Goal: Information Seeking & Learning: Learn about a topic

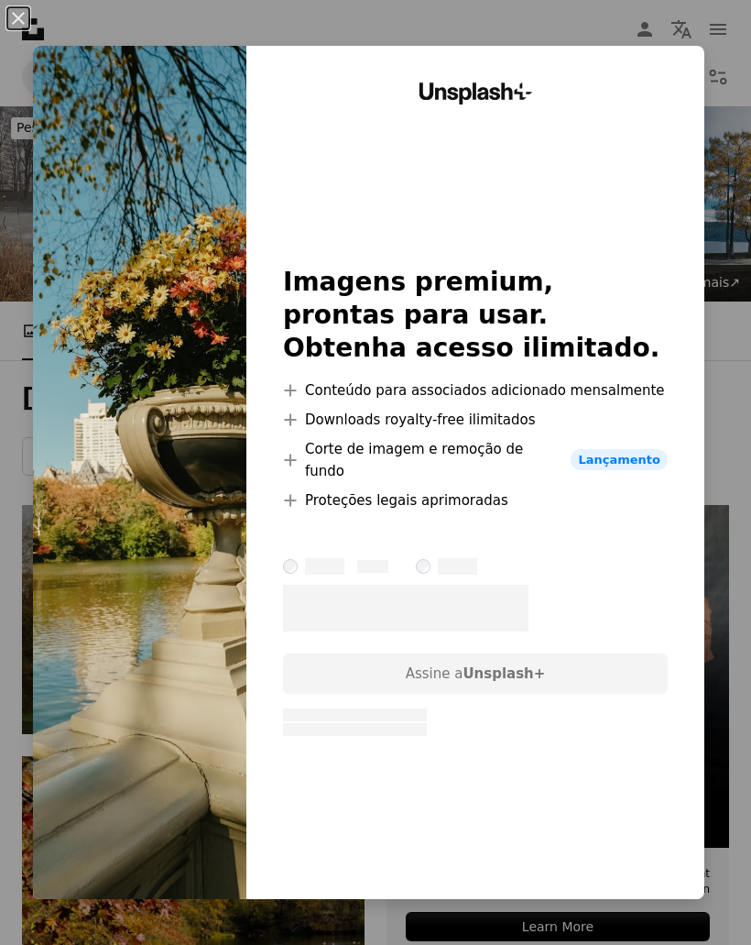
scroll to position [2318, 0]
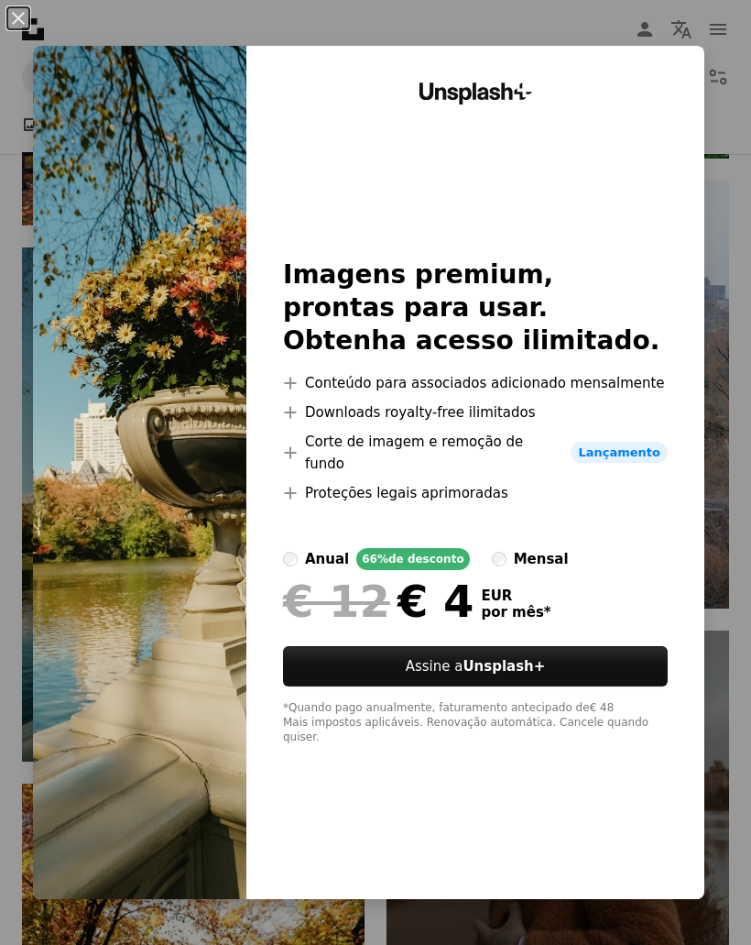
click at [29, 19] on button "An X shape" at bounding box center [18, 18] width 22 height 22
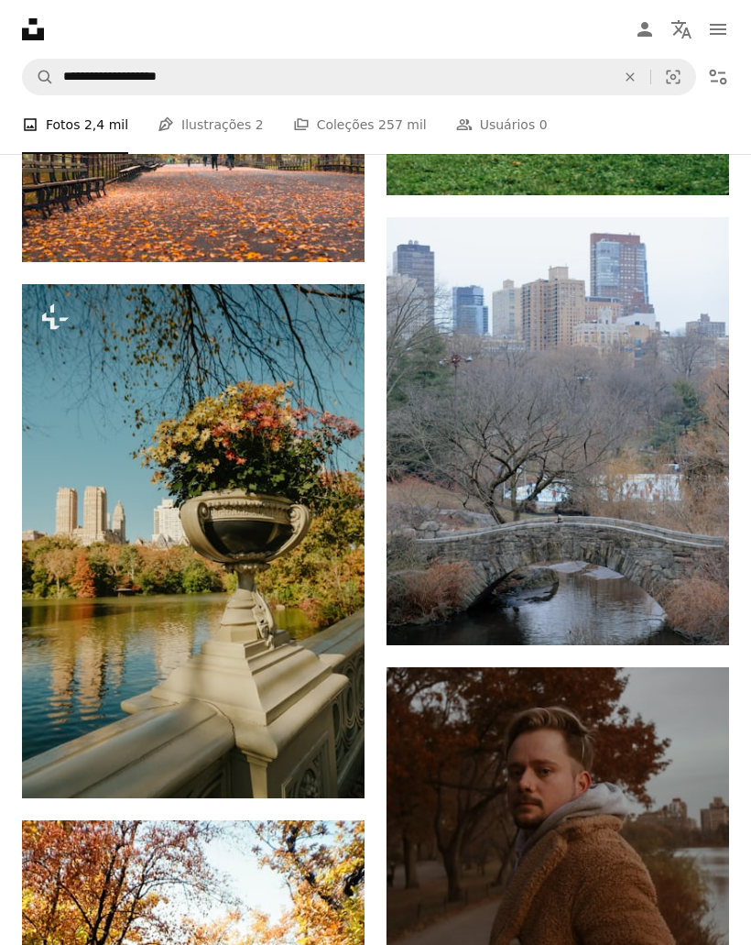
click at [99, 577] on img at bounding box center [193, 541] width 343 height 514
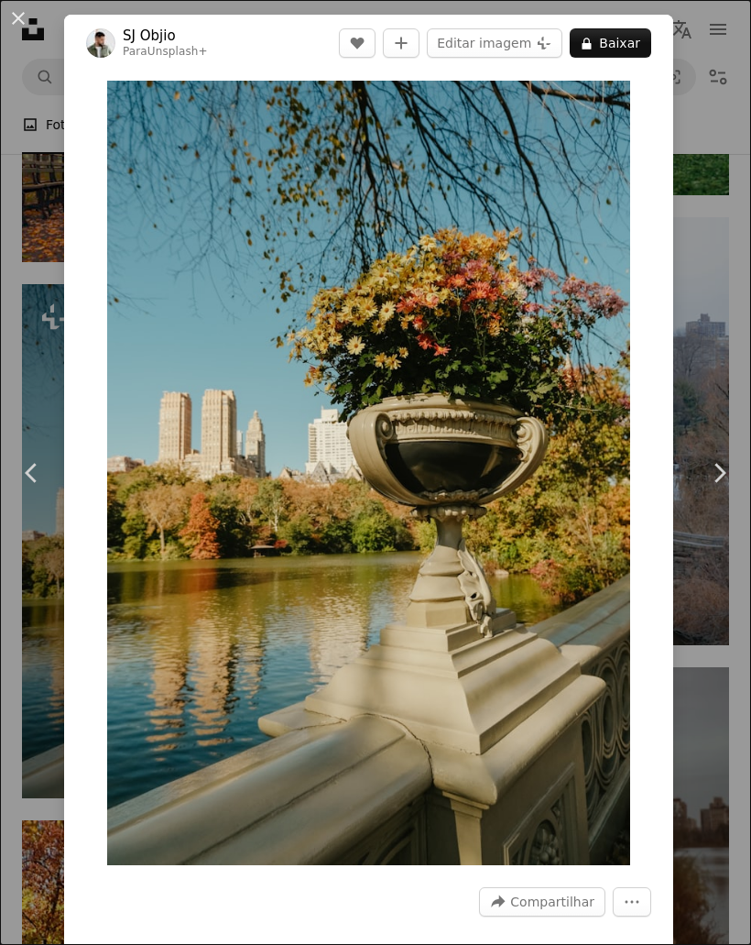
click at [56, 459] on link "Chevron left" at bounding box center [32, 473] width 64 height 176
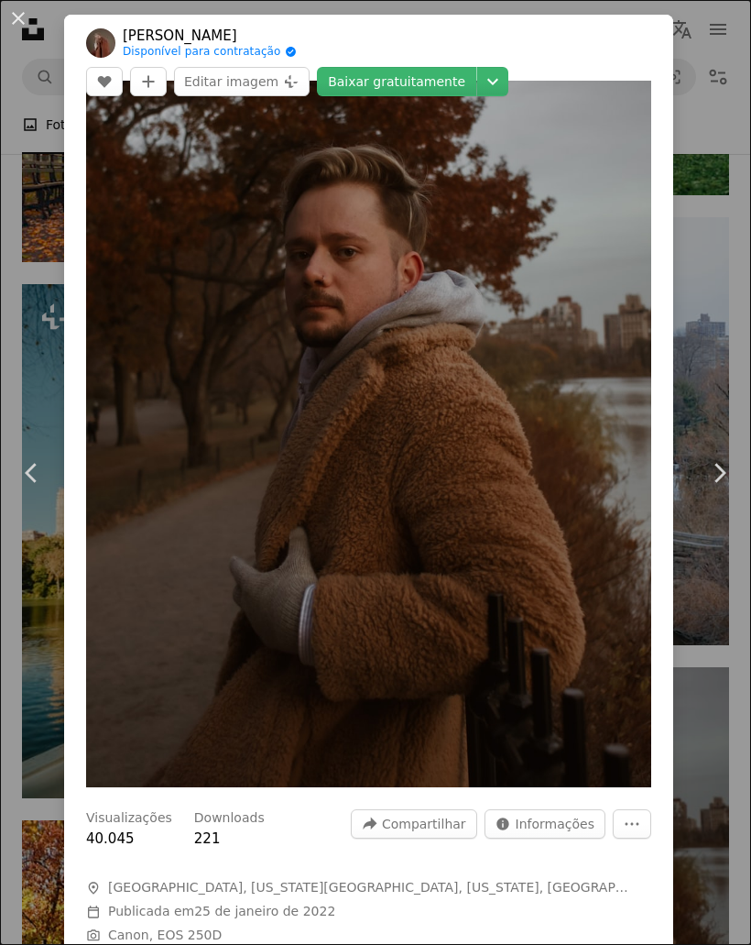
click at [26, 16] on button "An X shape" at bounding box center [18, 18] width 22 height 22
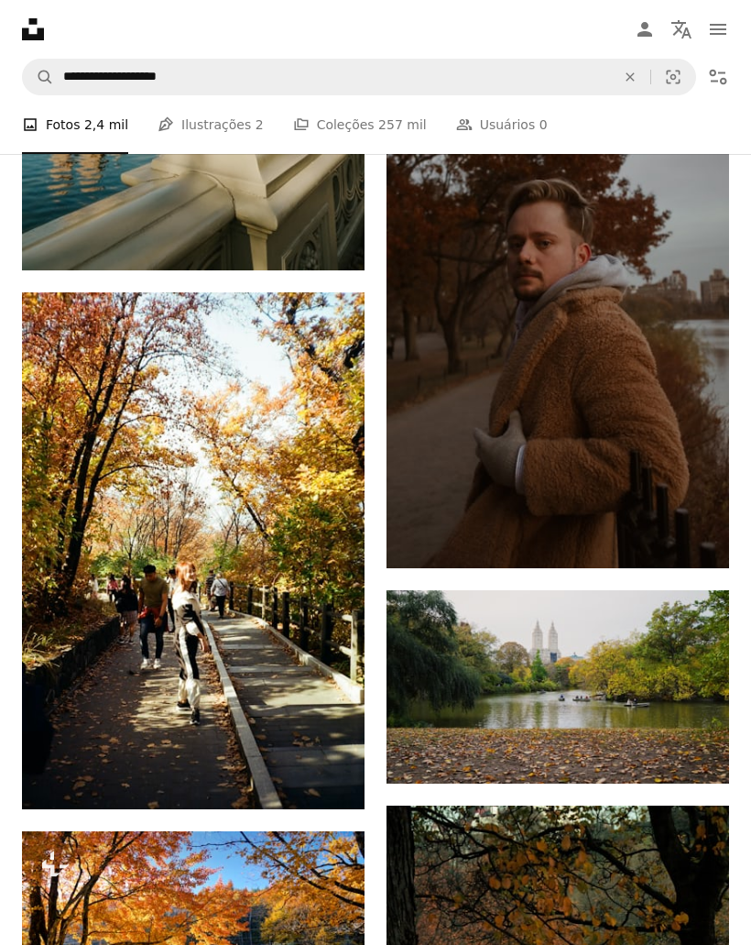
scroll to position [2809, 0]
